Goal: Find contact information: Find contact information

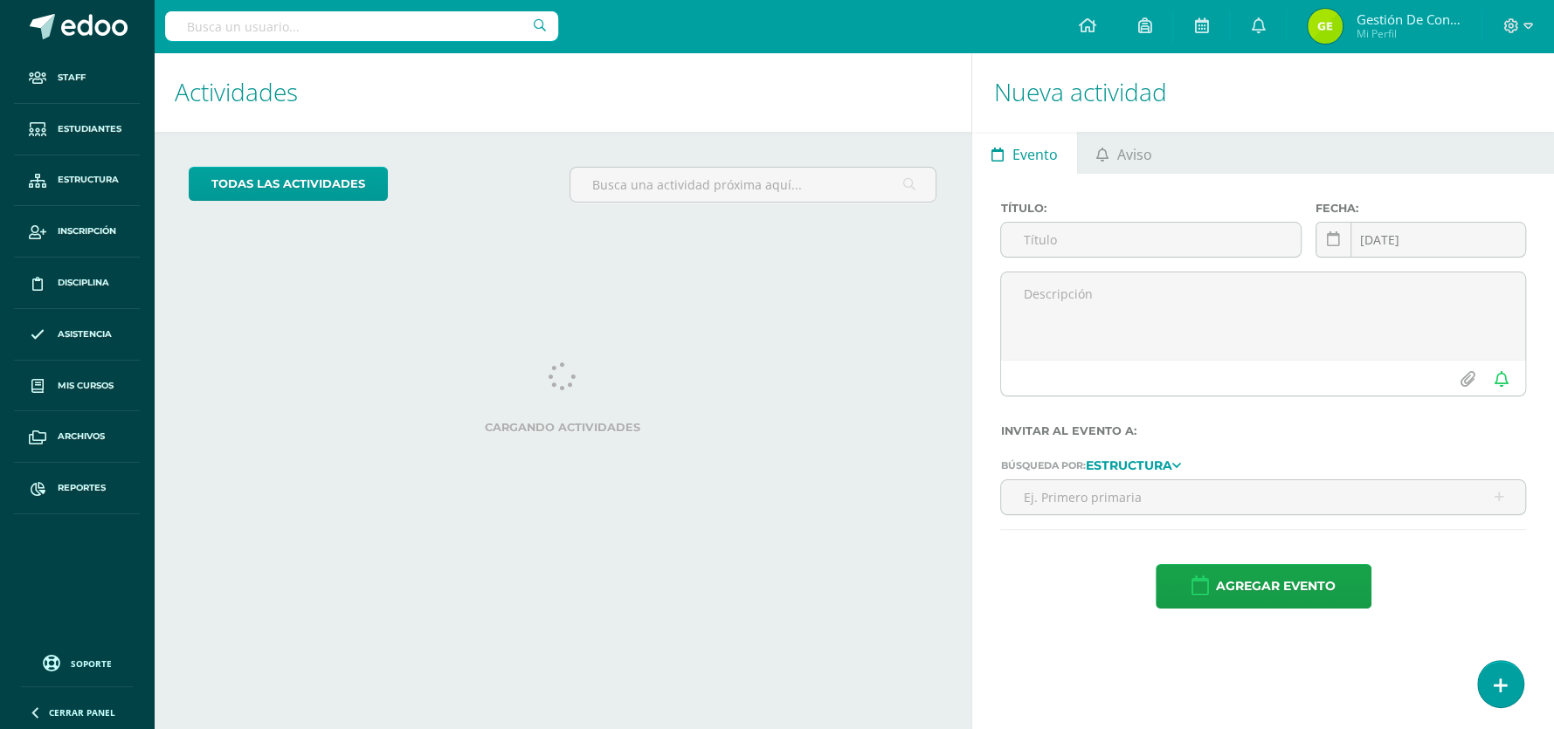
click at [307, 25] on input "text" at bounding box center [361, 26] width 393 height 30
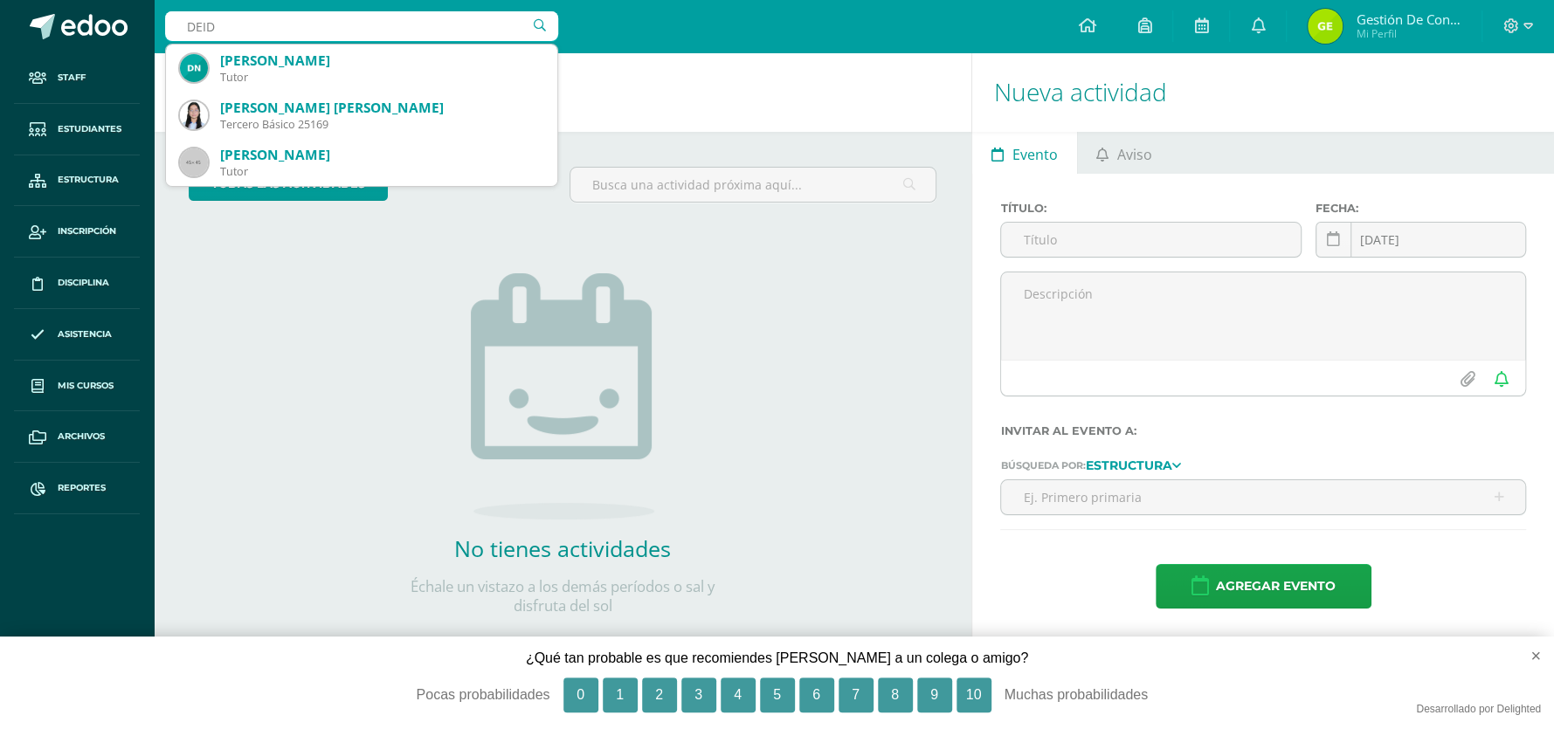
click at [245, 352] on div "todas las Actividades No tienes actividades Échale un vistazo a los demás perío…" at bounding box center [563, 402] width 818 height 540
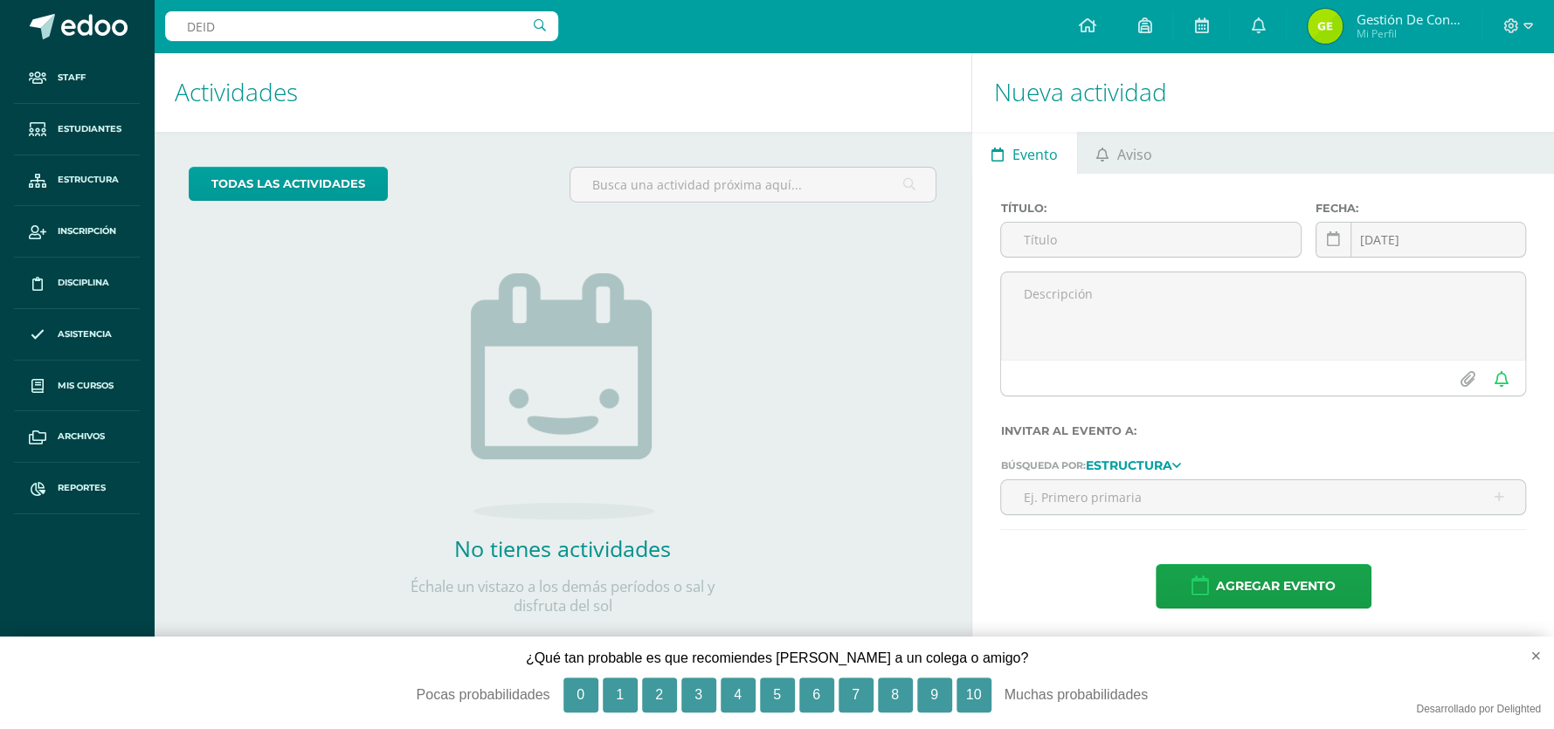
click at [270, 26] on input "DEID" at bounding box center [361, 26] width 393 height 30
type input "DEIDY"
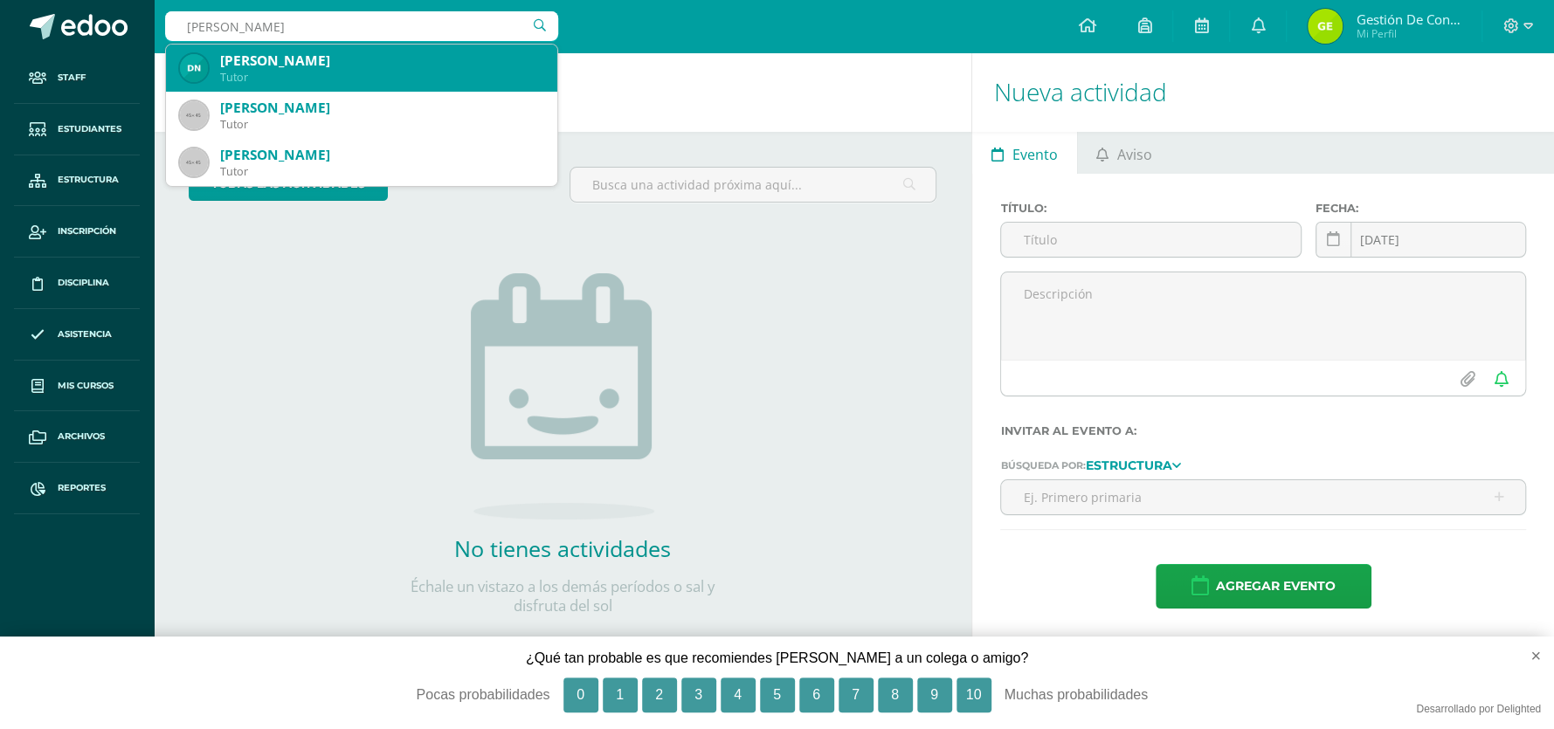
click at [267, 52] on div "[PERSON_NAME]" at bounding box center [381, 61] width 323 height 18
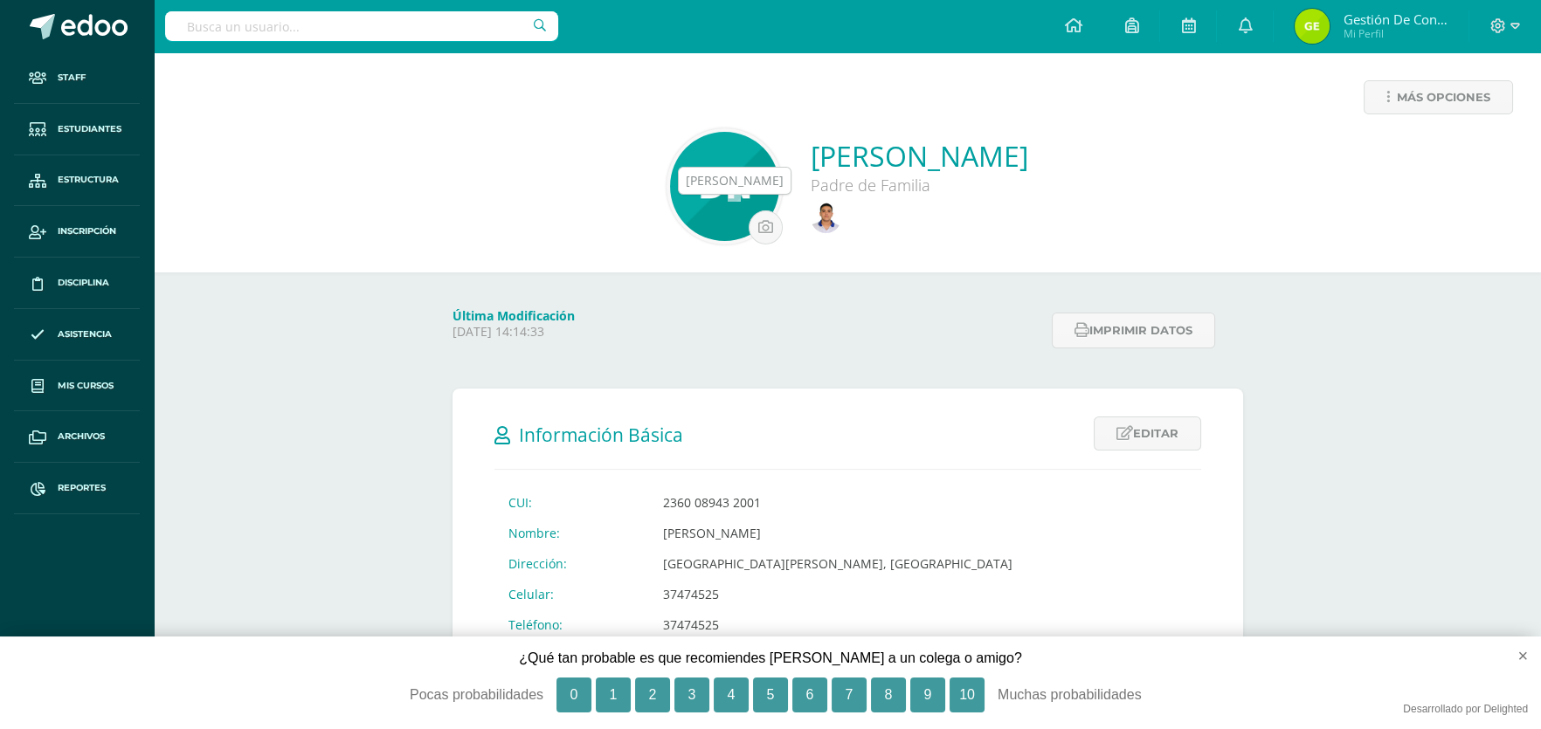
click at [811, 219] on img at bounding box center [826, 218] width 31 height 31
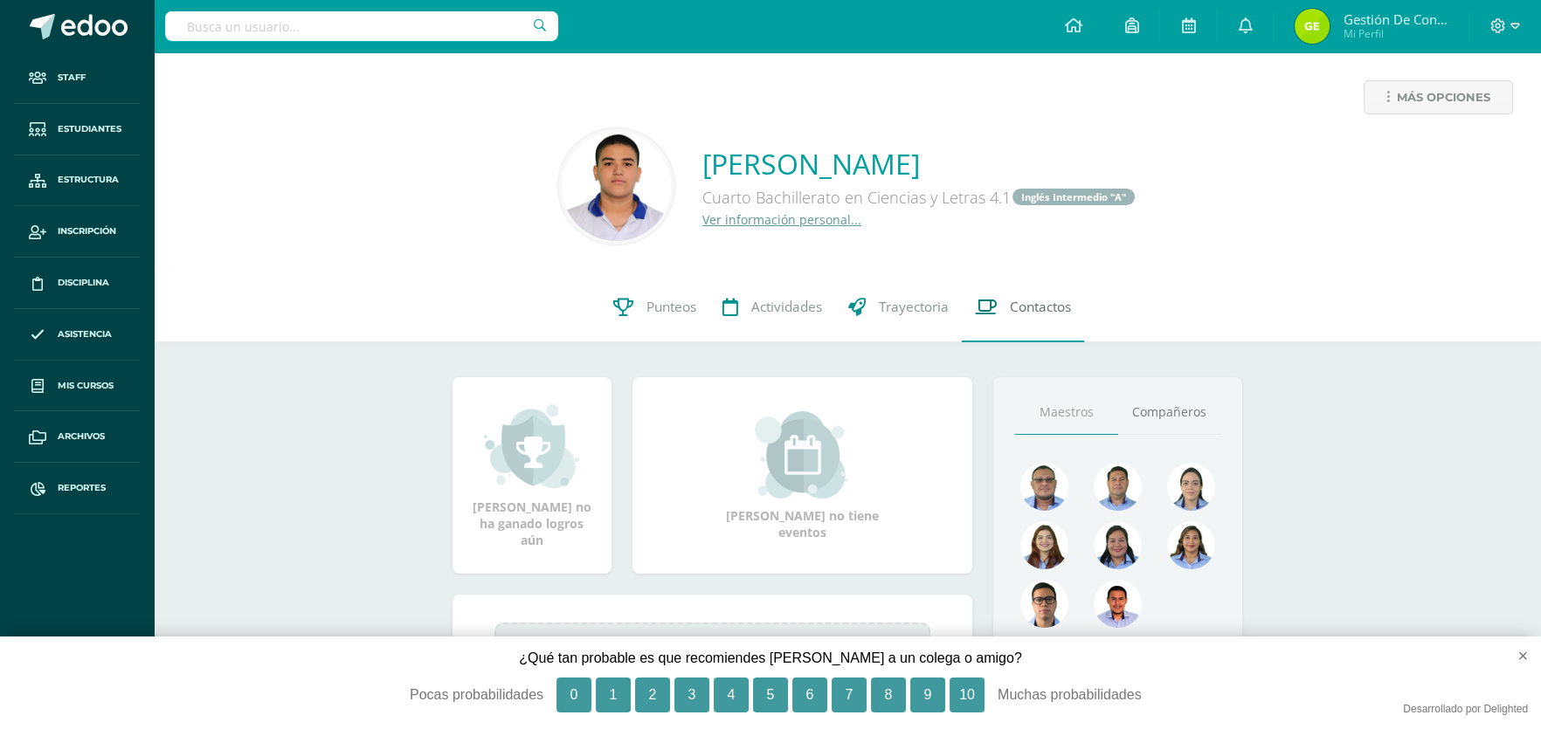
click at [1039, 314] on span "Contactos" at bounding box center [1040, 307] width 61 height 18
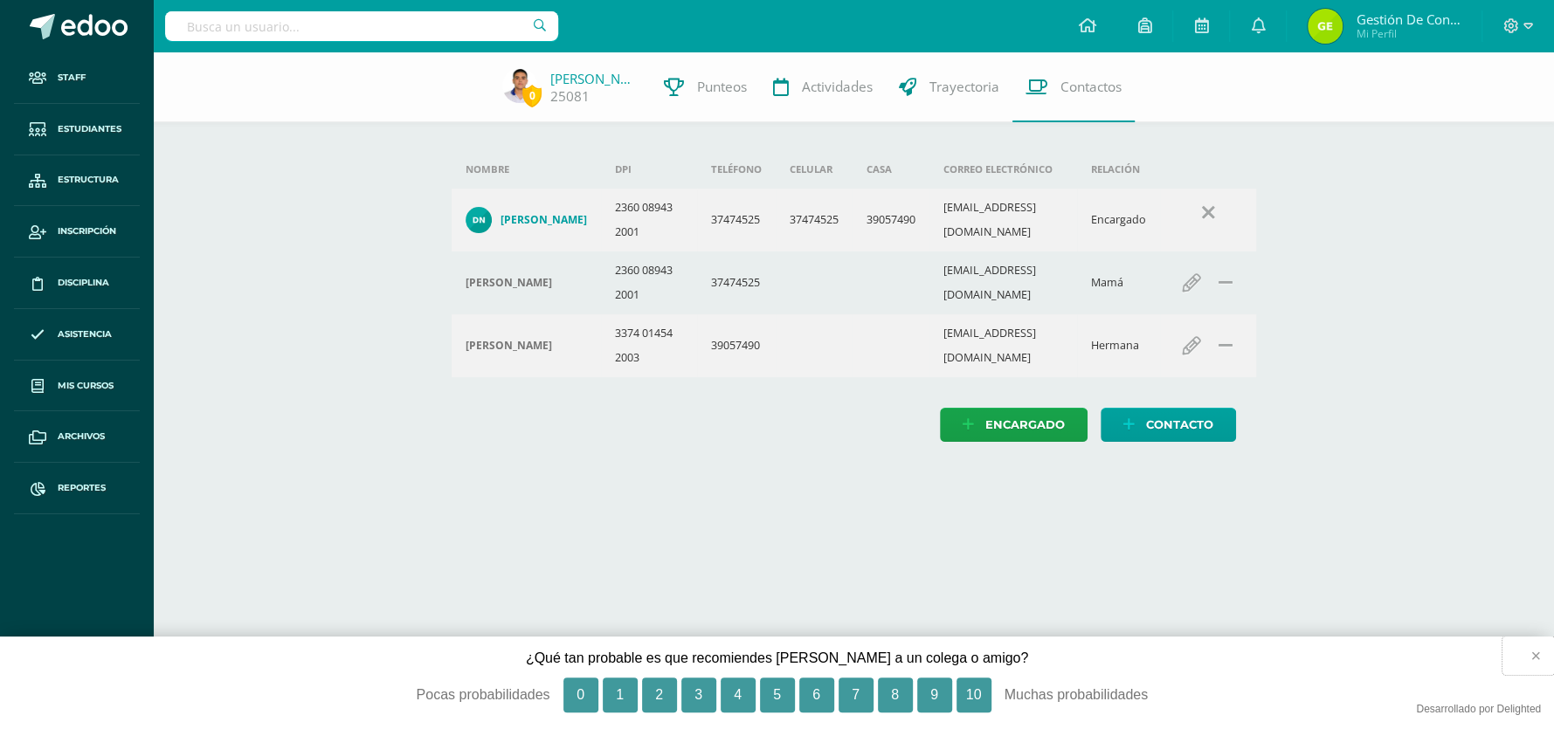
click at [1536, 658] on button "×" at bounding box center [1528, 656] width 52 height 38
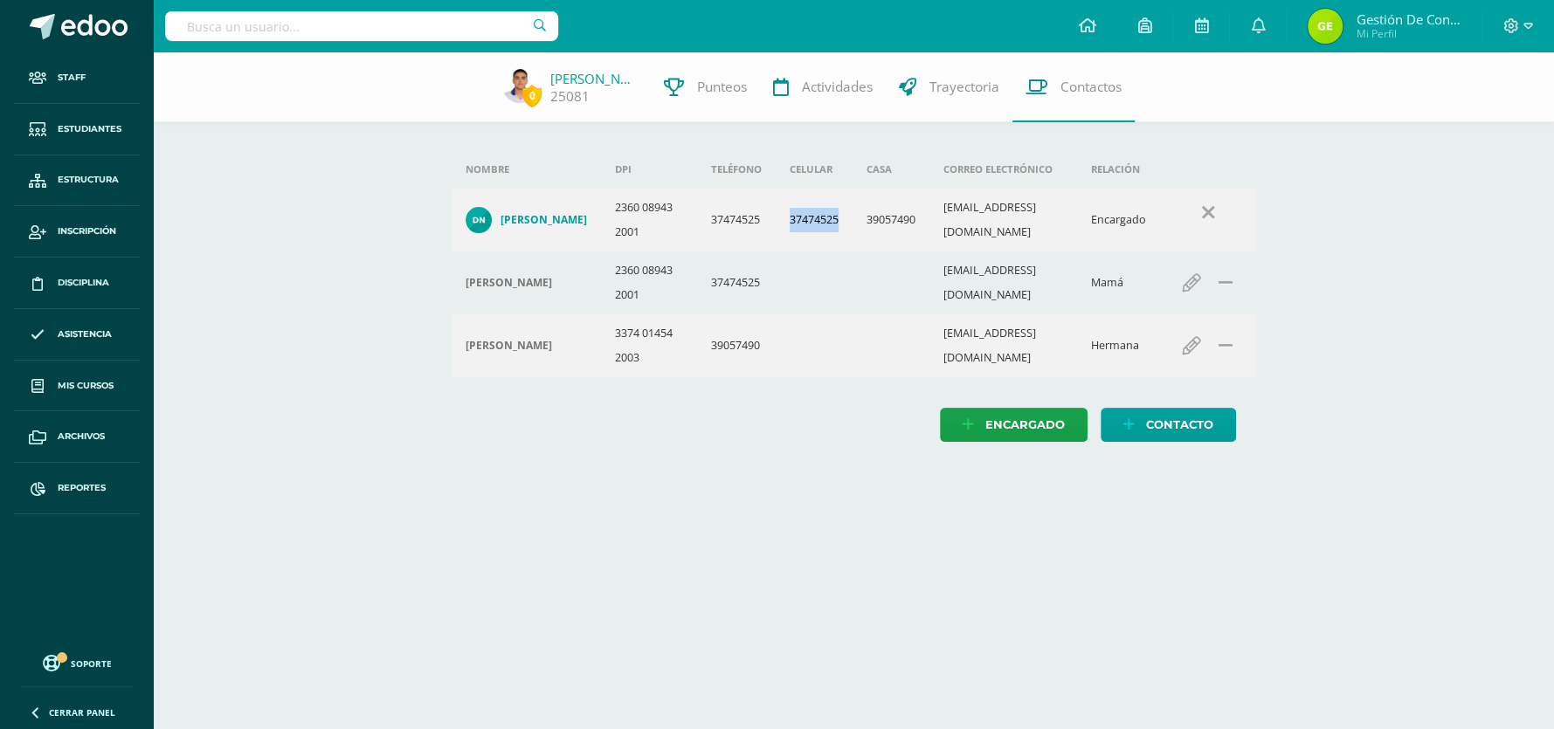
drag, startPoint x: 777, startPoint y: 234, endPoint x: 837, endPoint y: 240, distance: 59.7
click at [837, 240] on td "37474525" at bounding box center [814, 220] width 77 height 63
